Goal: Task Accomplishment & Management: Manage account settings

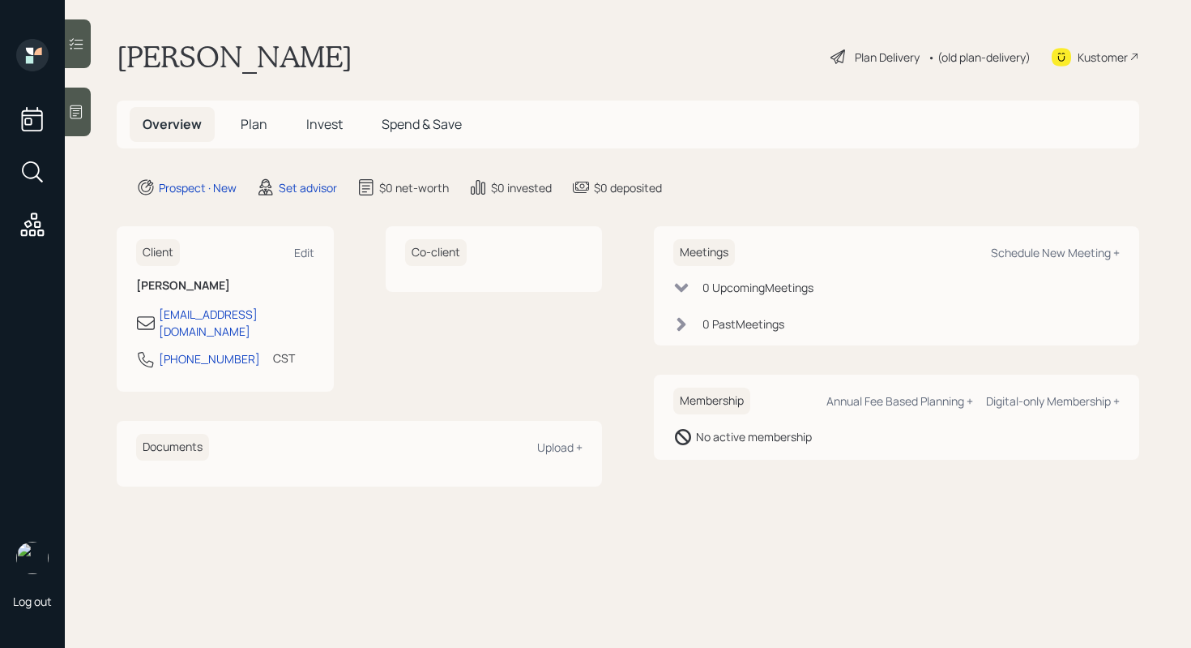
click at [72, 112] on icon at bounding box center [76, 112] width 16 height 16
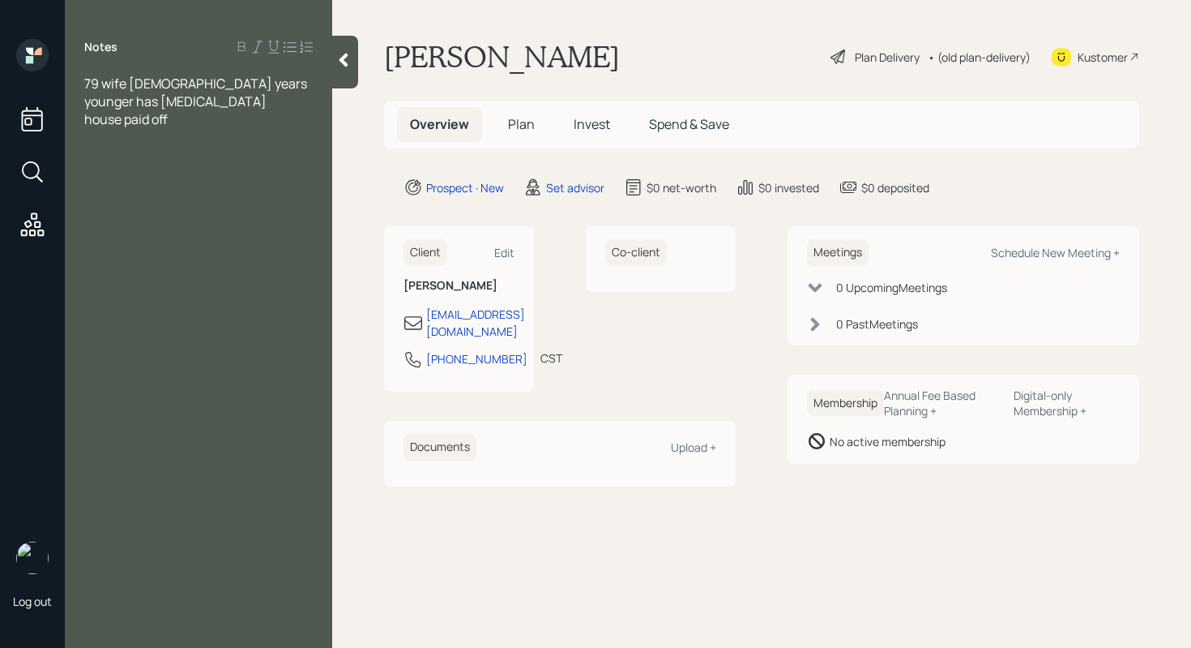
click at [135, 157] on div "Notes 79 wife [DEMOGRAPHIC_DATA] years younger has [MEDICAL_DATA] house paid off" at bounding box center [198, 333] width 267 height 589
click at [100, 146] on div at bounding box center [198, 155] width 229 height 18
click at [282, 199] on div "[DEMOGRAPHIC_DATA] wife 624" at bounding box center [198, 208] width 229 height 18
click at [276, 235] on div "pension husband 1400" at bounding box center [198, 244] width 229 height 18
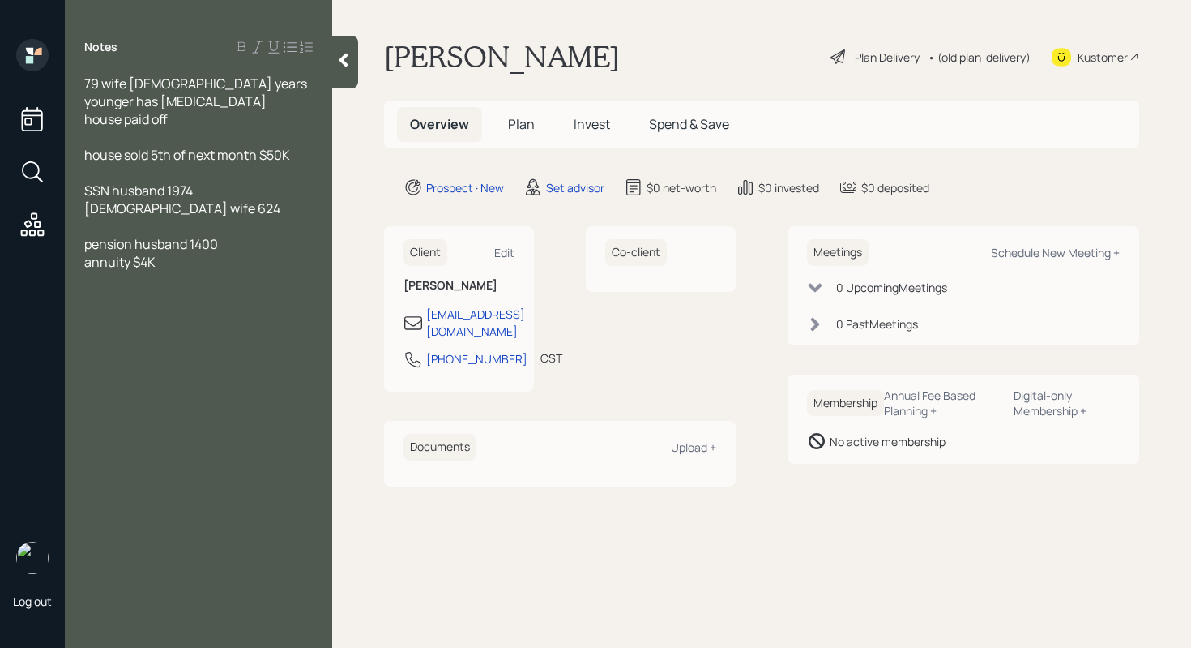
click at [218, 289] on div at bounding box center [198, 298] width 229 height 18
click at [156, 289] on div "savings" at bounding box center [198, 298] width 229 height 18
click at [305, 146] on div "house sold 5th of next month $50K" at bounding box center [198, 155] width 229 height 18
click at [172, 289] on div "savings" at bounding box center [198, 298] width 229 height 18
click at [156, 289] on div "Notes 79 wife [DEMOGRAPHIC_DATA] years younger has [MEDICAL_DATA] house paid of…" at bounding box center [198, 333] width 267 height 589
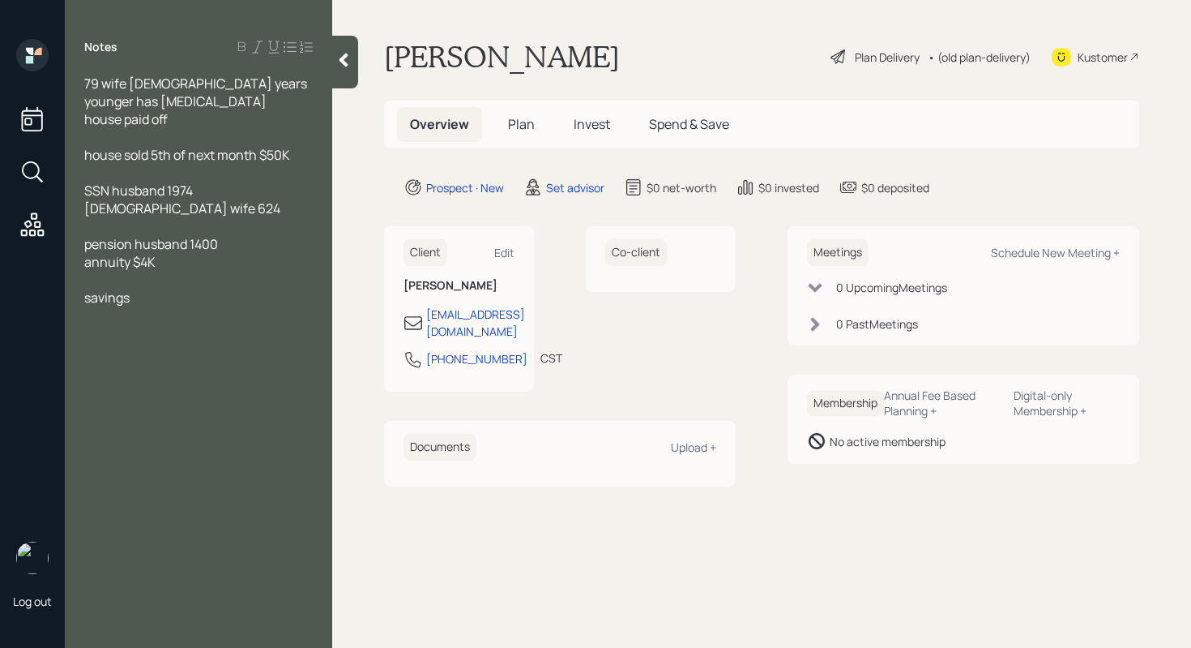
click at [216, 289] on div "savings" at bounding box center [198, 298] width 229 height 18
click at [85, 146] on span "house sold 5th of next month $50K" at bounding box center [187, 155] width 206 height 18
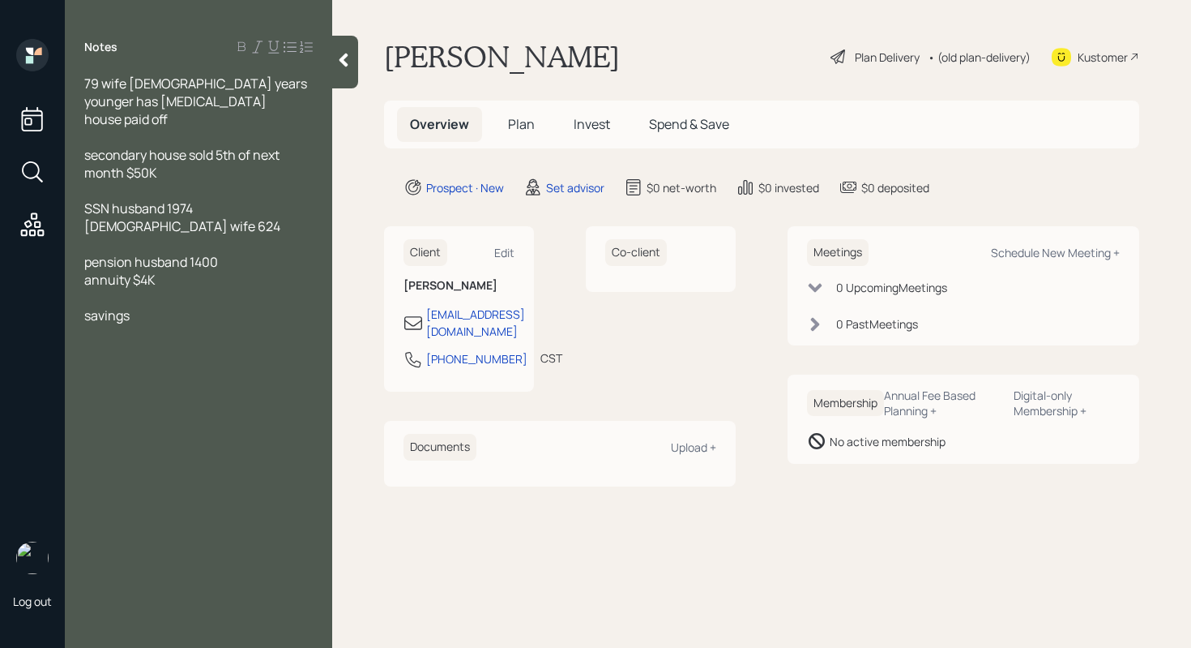
click at [225, 156] on div "secondary house sold 5th of next month $50K" at bounding box center [198, 164] width 229 height 36
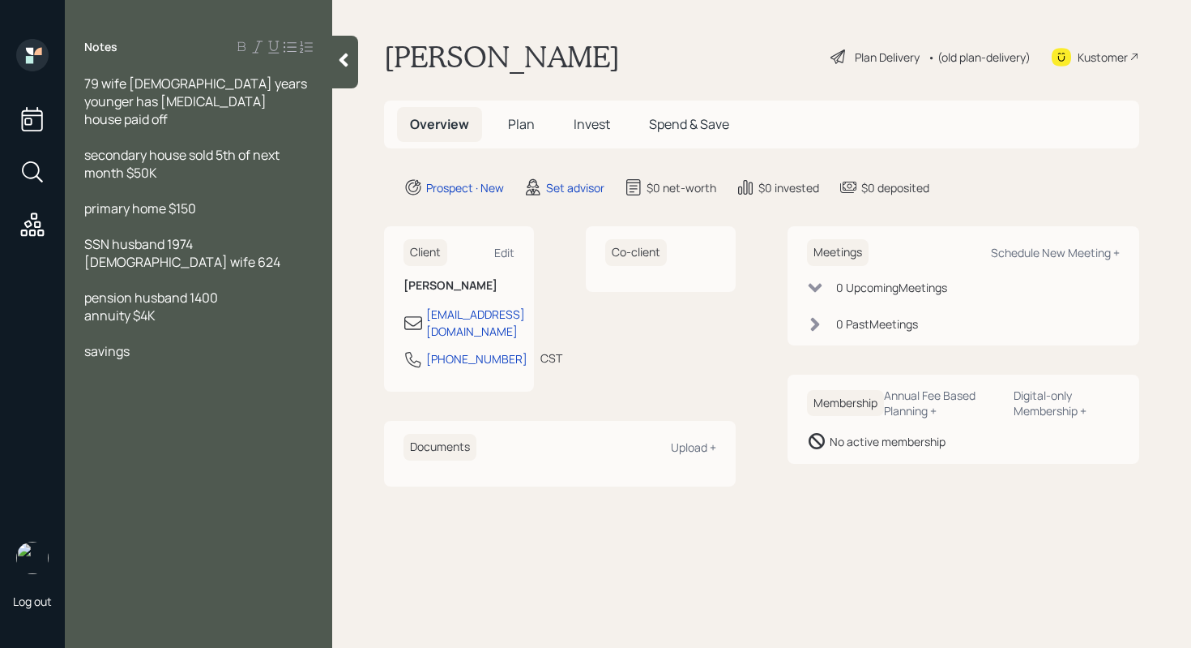
click at [152, 342] on div "savings" at bounding box center [198, 351] width 229 height 18
click at [229, 199] on div "primary home $150" at bounding box center [198, 208] width 229 height 18
click at [166, 342] on div "savings" at bounding box center [198, 351] width 229 height 18
click at [1071, 243] on div "Meetings Schedule New Meeting +" at bounding box center [963, 252] width 313 height 27
click at [1069, 254] on div "Schedule New Meeting +" at bounding box center [1055, 252] width 129 height 15
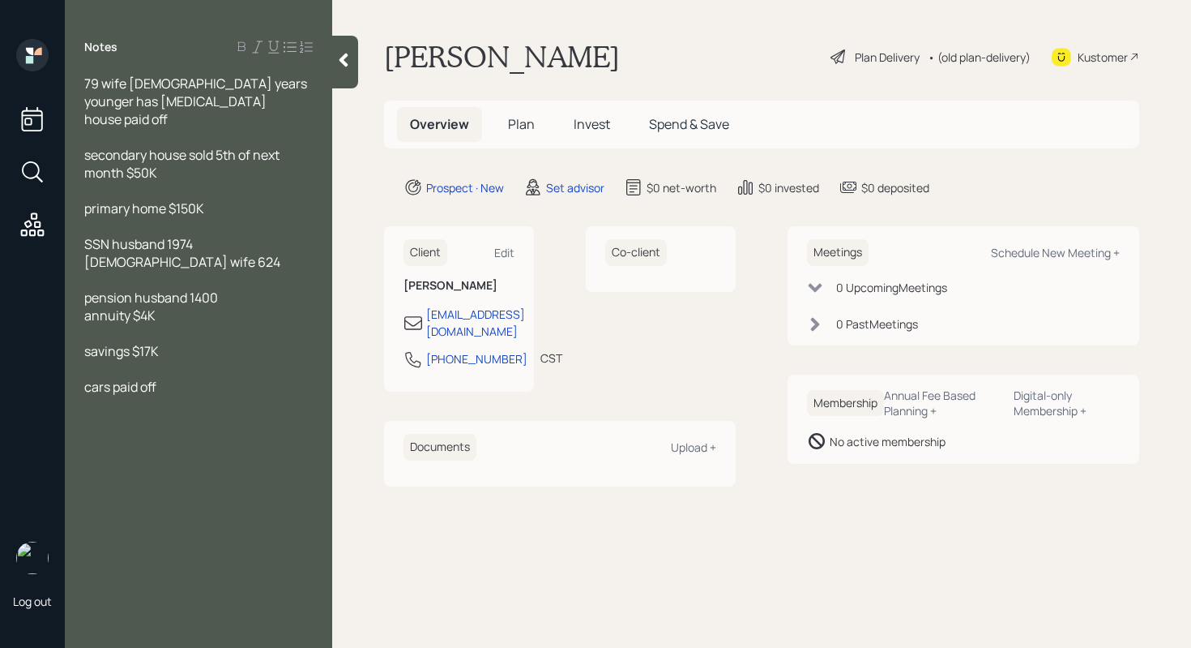
select select "round-[PERSON_NAME]"
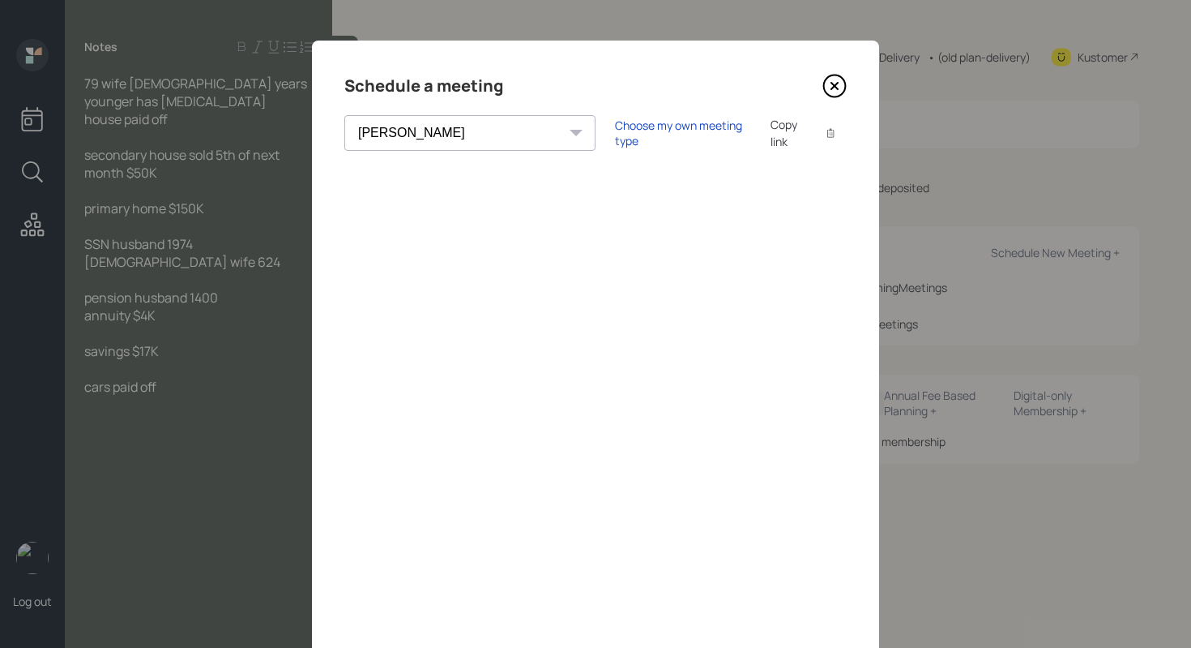
click at [824, 81] on icon at bounding box center [835, 86] width 24 height 24
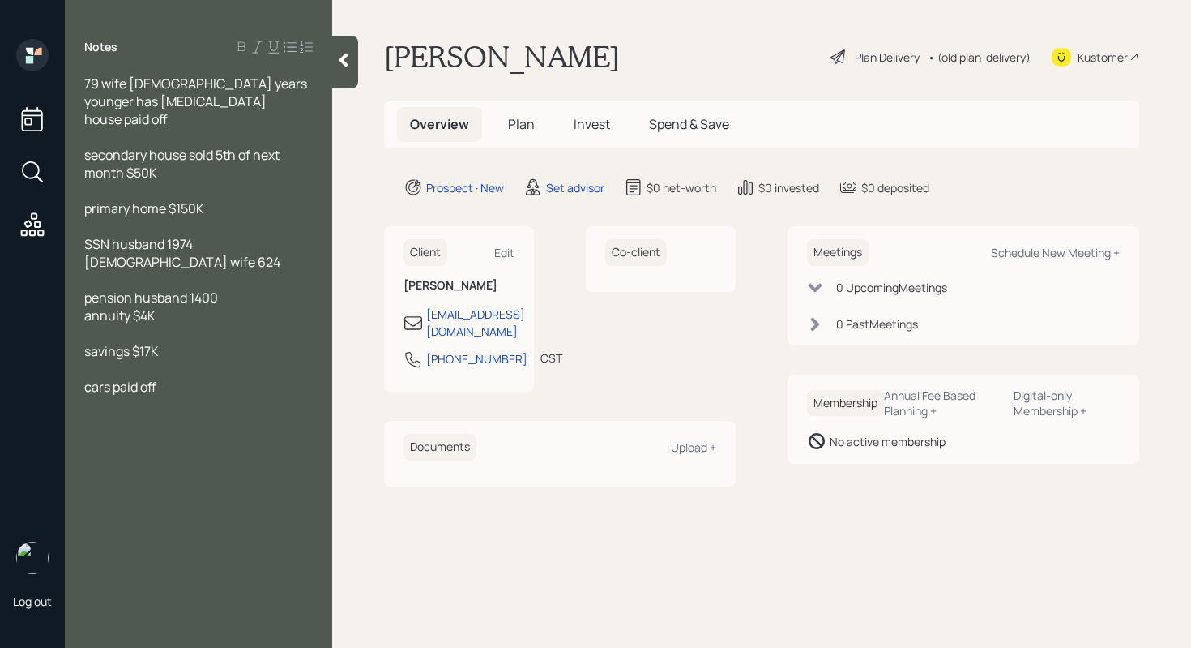
click at [105, 80] on span "79 wife [DEMOGRAPHIC_DATA] years younger has [MEDICAL_DATA]" at bounding box center [196, 93] width 225 height 36
click at [252, 89] on span "79 has wife [DEMOGRAPHIC_DATA] years younger has [MEDICAL_DATA]" at bounding box center [192, 93] width 217 height 36
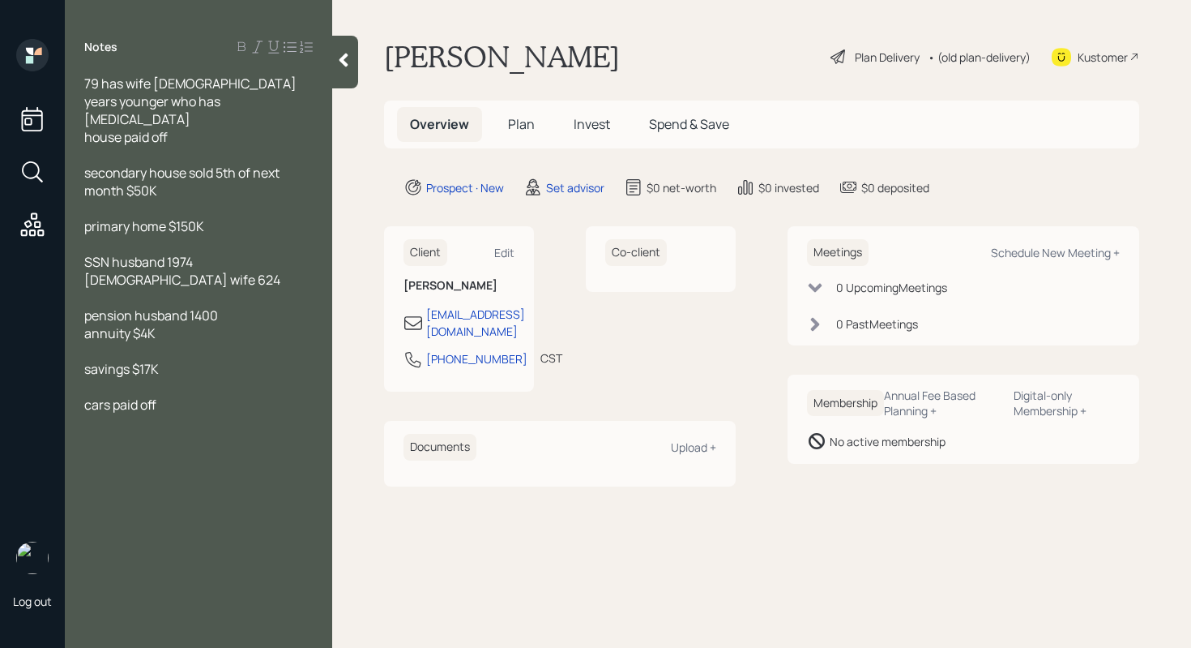
click at [192, 128] on div "house paid off" at bounding box center [198, 137] width 229 height 18
drag, startPoint x: 182, startPoint y: 116, endPoint x: 63, endPoint y: 122, distance: 118.5
click at [60, 126] on div "Log out Notes 79 has wife [DEMOGRAPHIC_DATA] years younger who has [MEDICAL_DAT…" at bounding box center [595, 324] width 1191 height 648
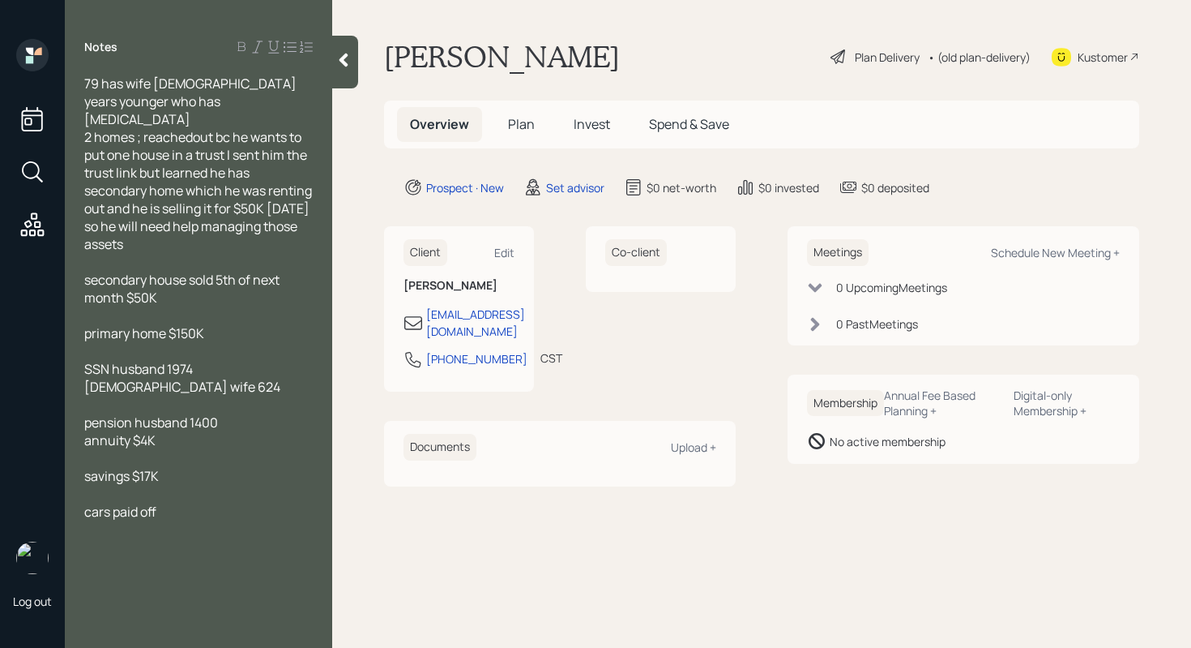
drag, startPoint x: 178, startPoint y: 282, endPoint x: 78, endPoint y: 259, distance: 103.0
click at [78, 259] on div "79 has wife [DEMOGRAPHIC_DATA] years younger who has [MEDICAL_DATA] 2 homes ; r…" at bounding box center [198, 315] width 267 height 481
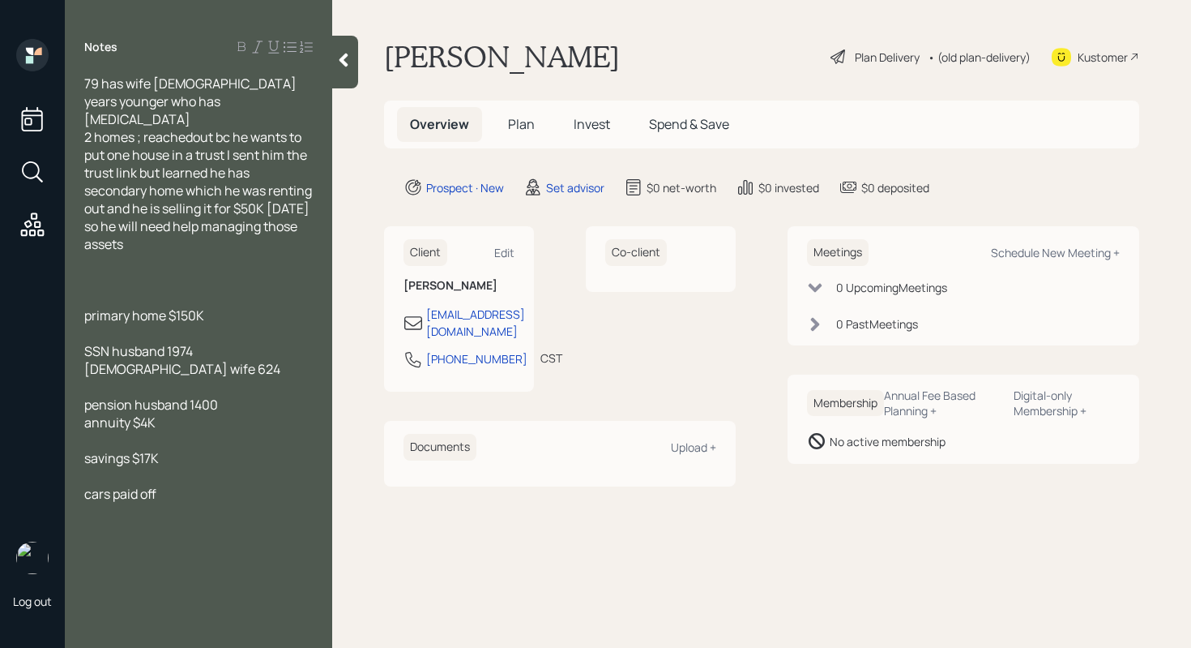
click at [98, 289] on div at bounding box center [198, 298] width 229 height 18
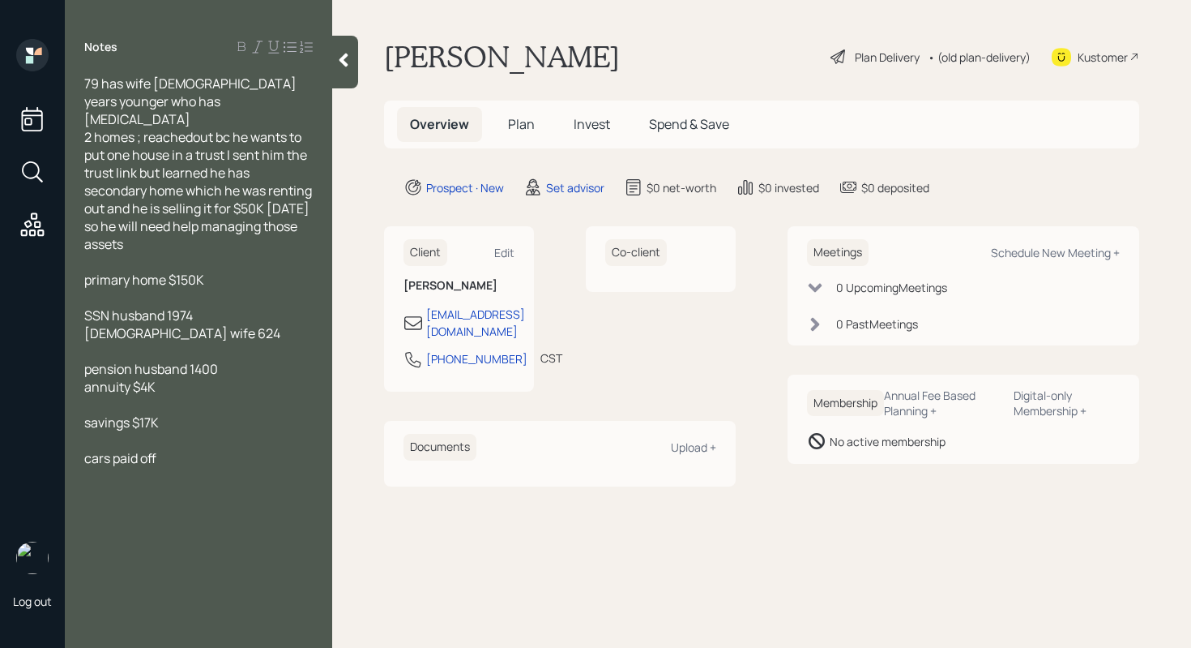
click at [191, 449] on div "cars paid off" at bounding box center [198, 458] width 229 height 18
drag, startPoint x: 384, startPoint y: 56, endPoint x: 523, endPoint y: 62, distance: 138.7
click at [523, 62] on h1 "[PERSON_NAME]" at bounding box center [502, 57] width 236 height 36
copy h1 "[PERSON_NAME]"
